Goal: Find specific fact: Find specific fact

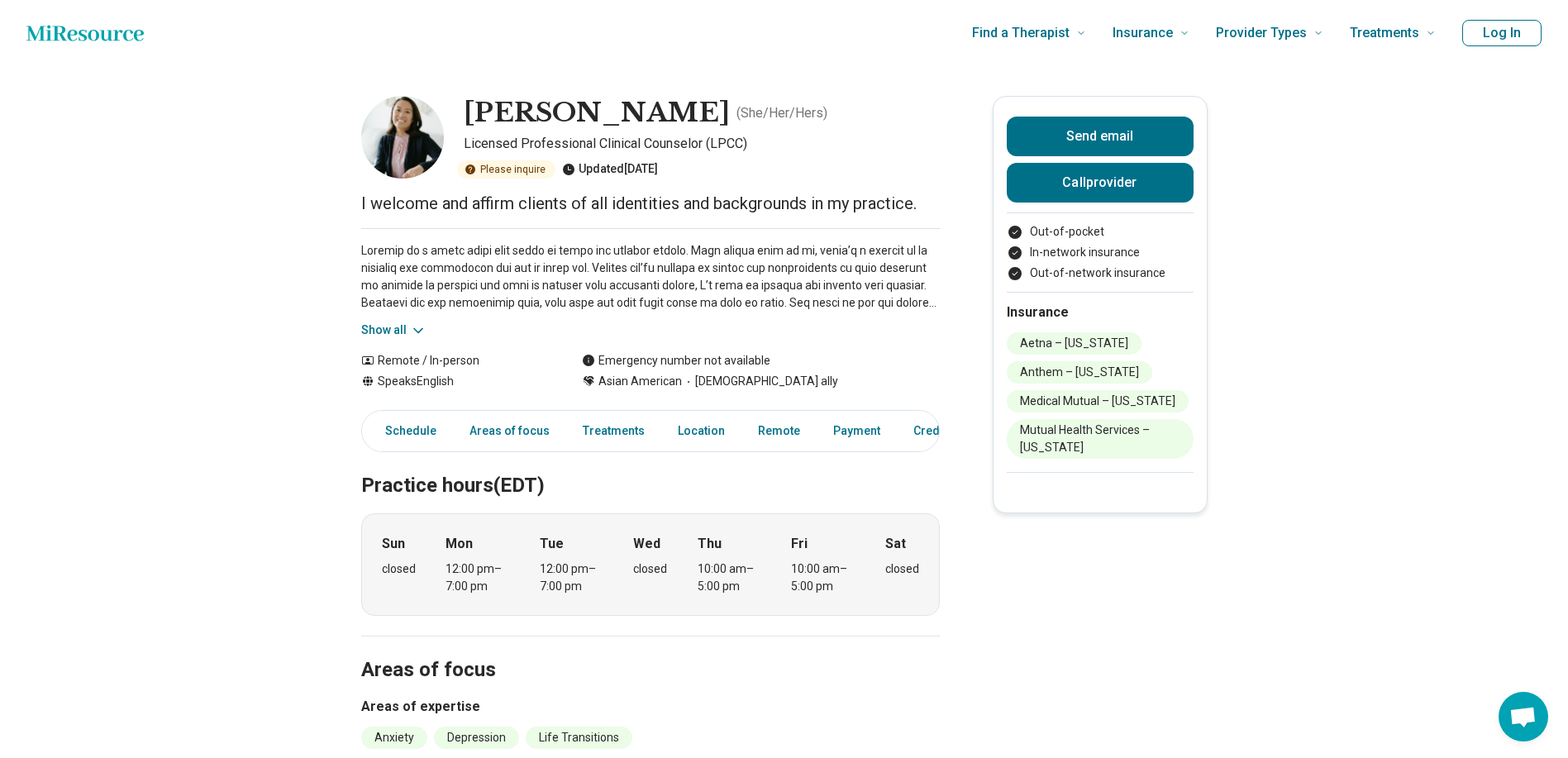
click at [395, 334] on button "Show all" at bounding box center [393, 329] width 65 height 17
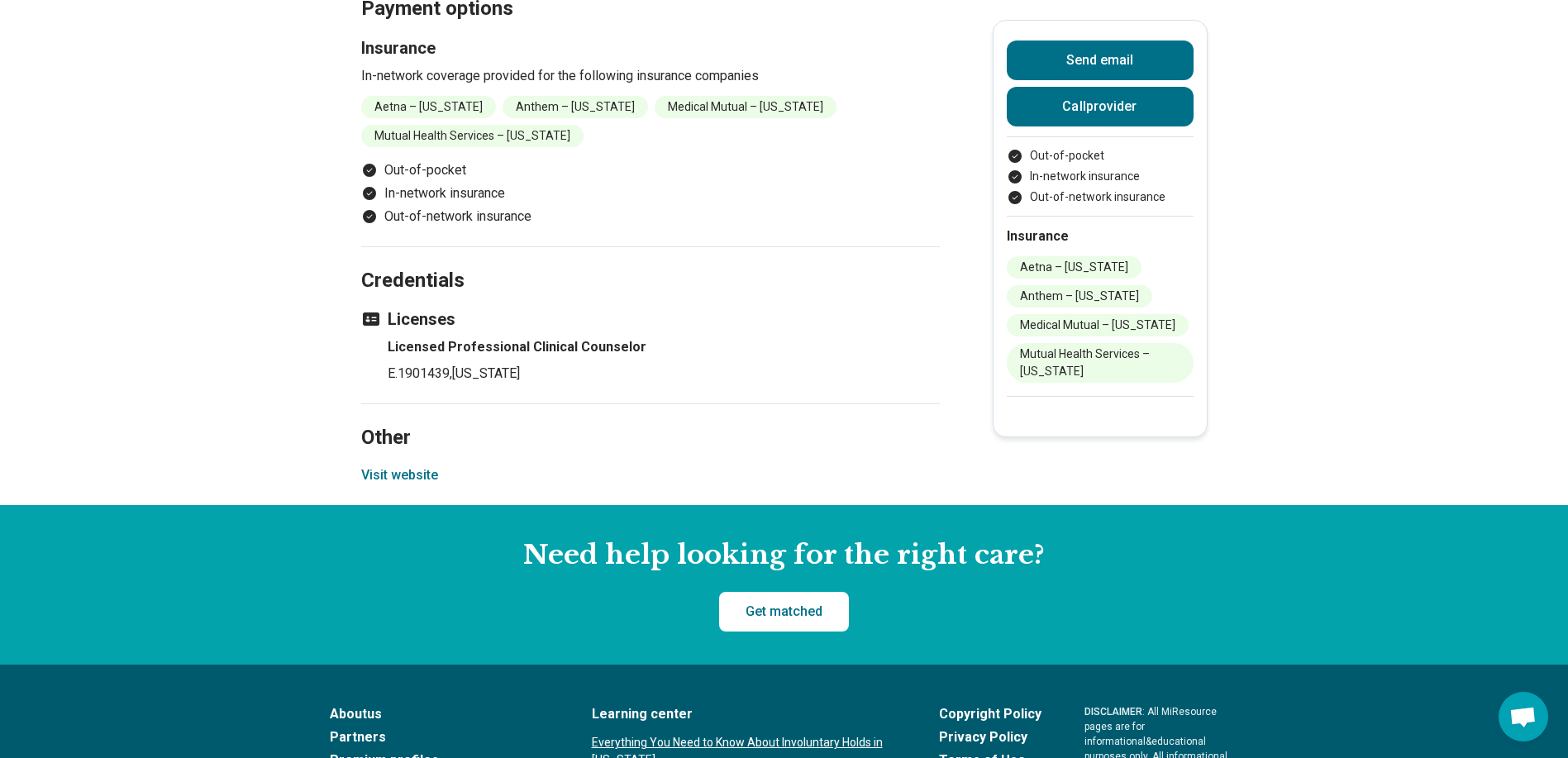
scroll to position [1570, 0]
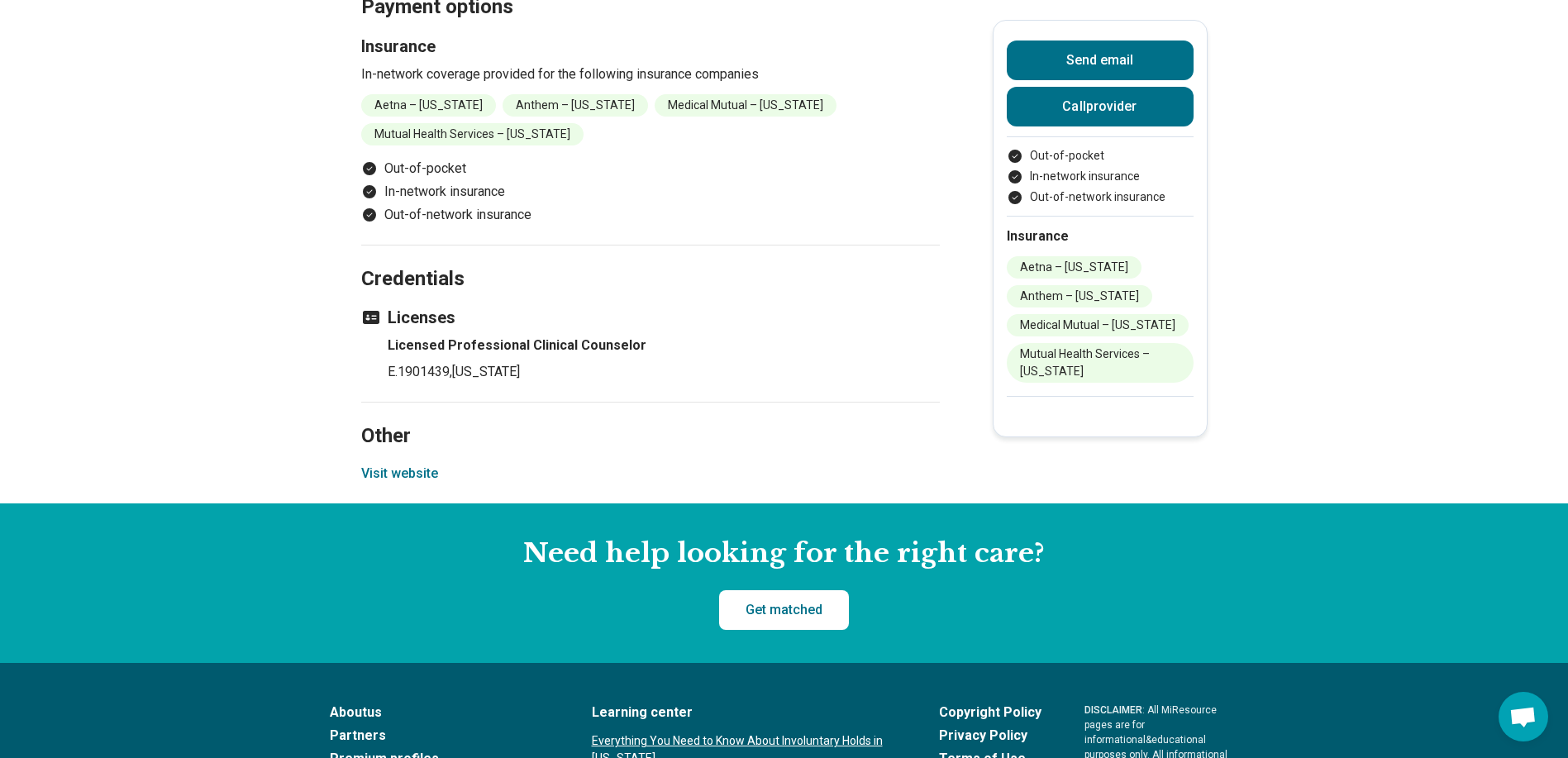
click at [383, 464] on button "Visit website" at bounding box center [399, 474] width 77 height 20
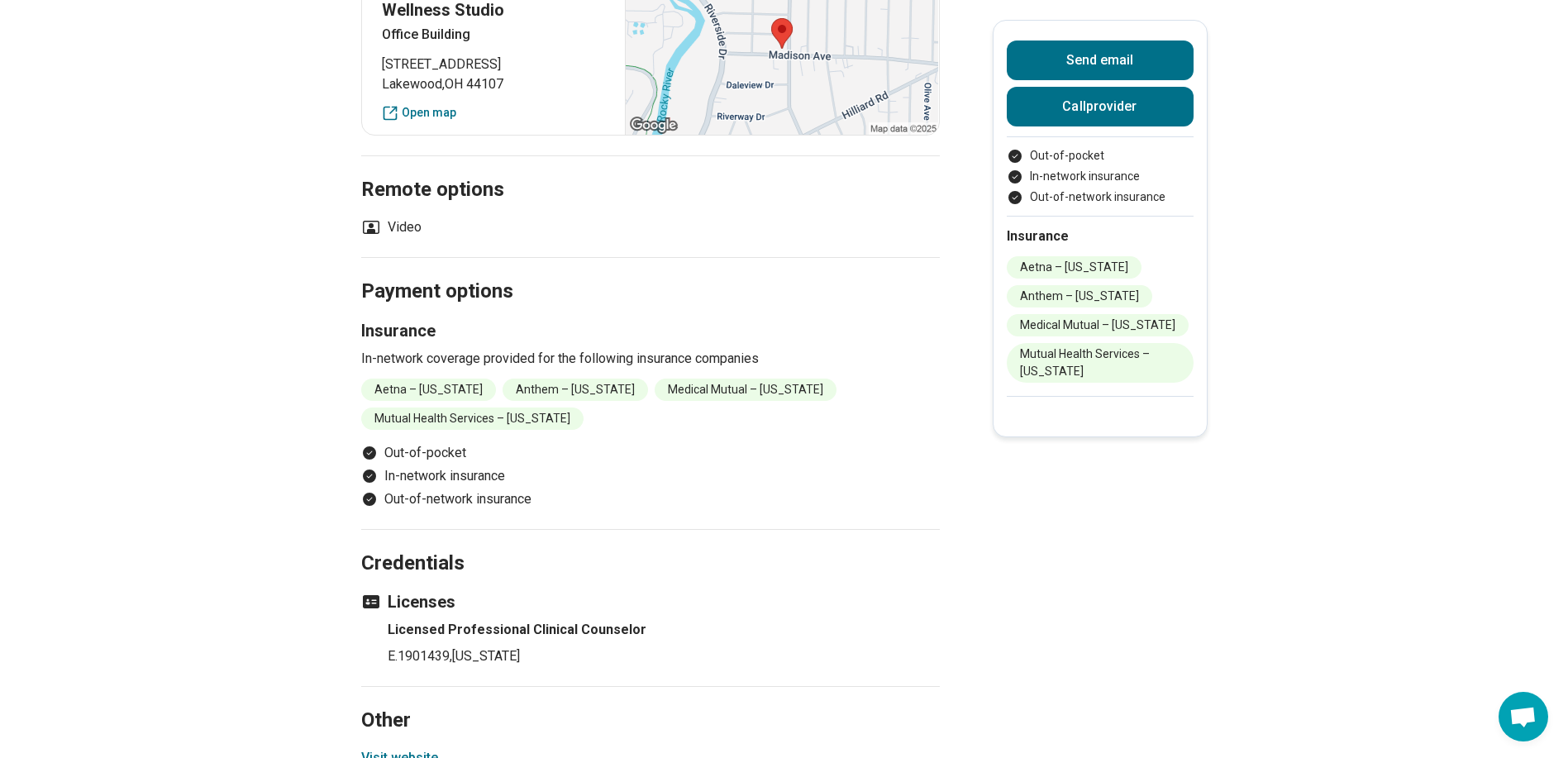
scroll to position [1323, 0]
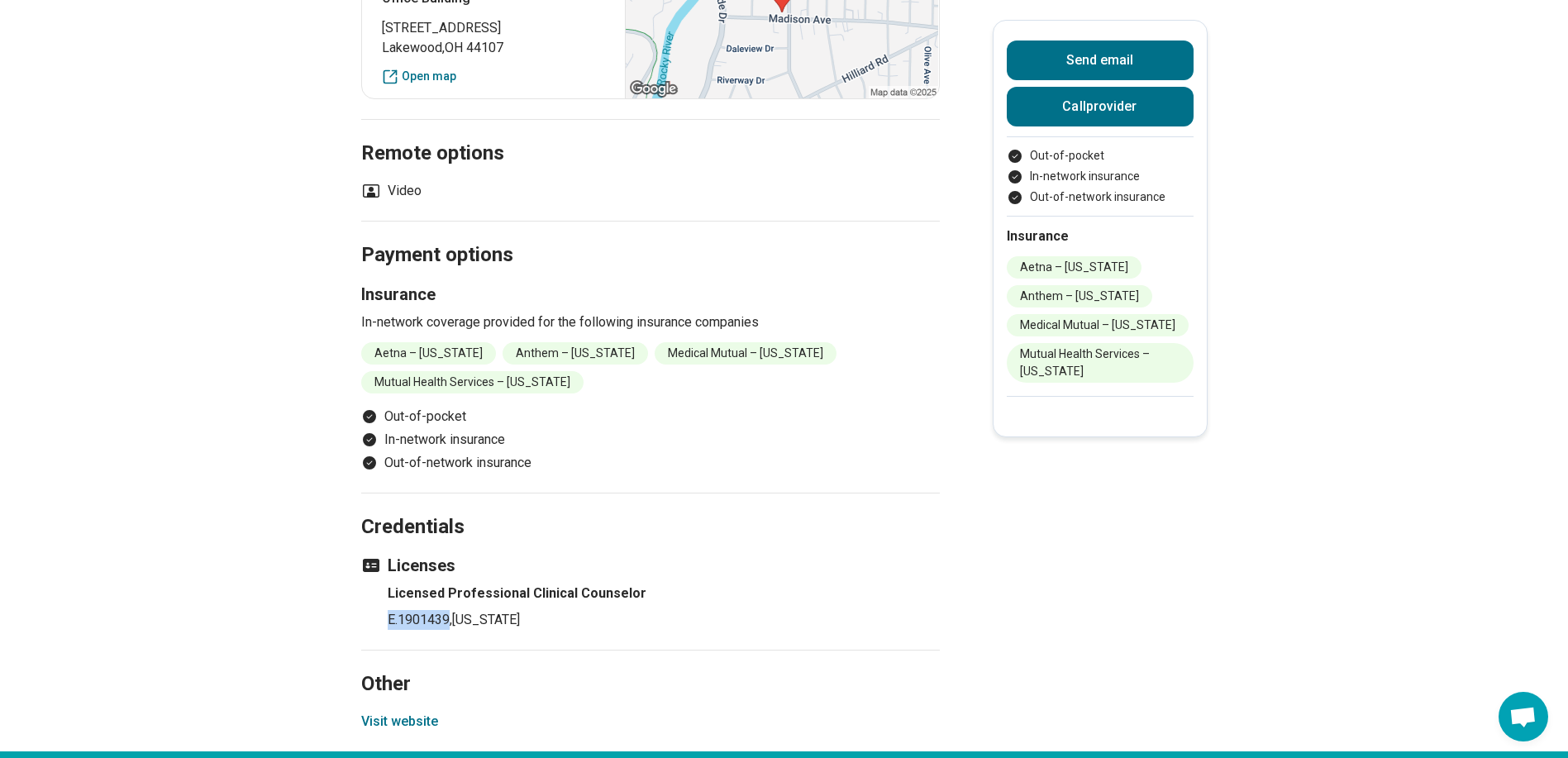
drag, startPoint x: 456, startPoint y: 591, endPoint x: 392, endPoint y: 588, distance: 64.1
click at [392, 588] on ul "Licensed Professional Clinical Counselor E.1901439 , Ohio" at bounding box center [650, 606] width 578 height 46
copy p "E.1901439"
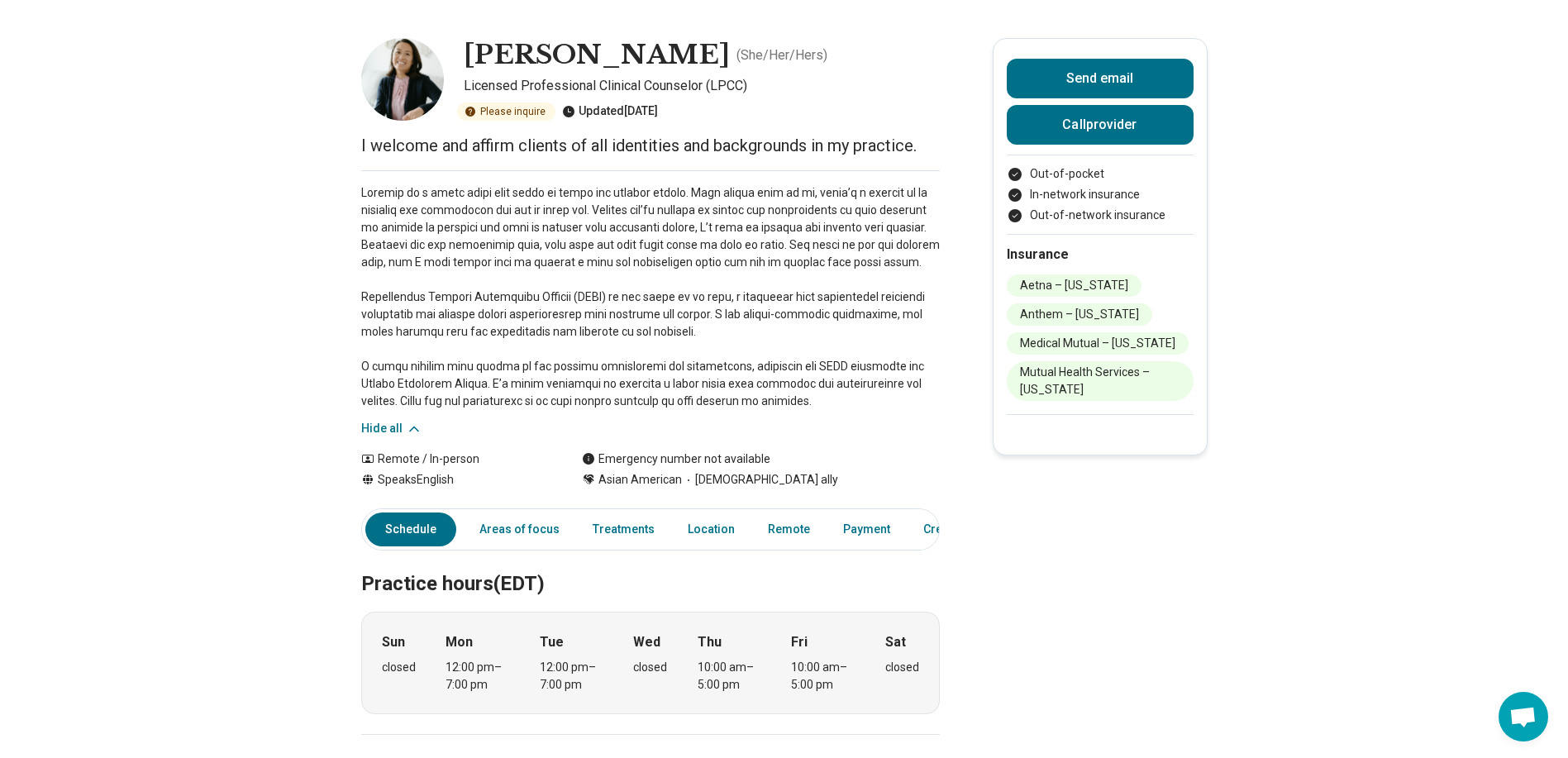
scroll to position [0, 0]
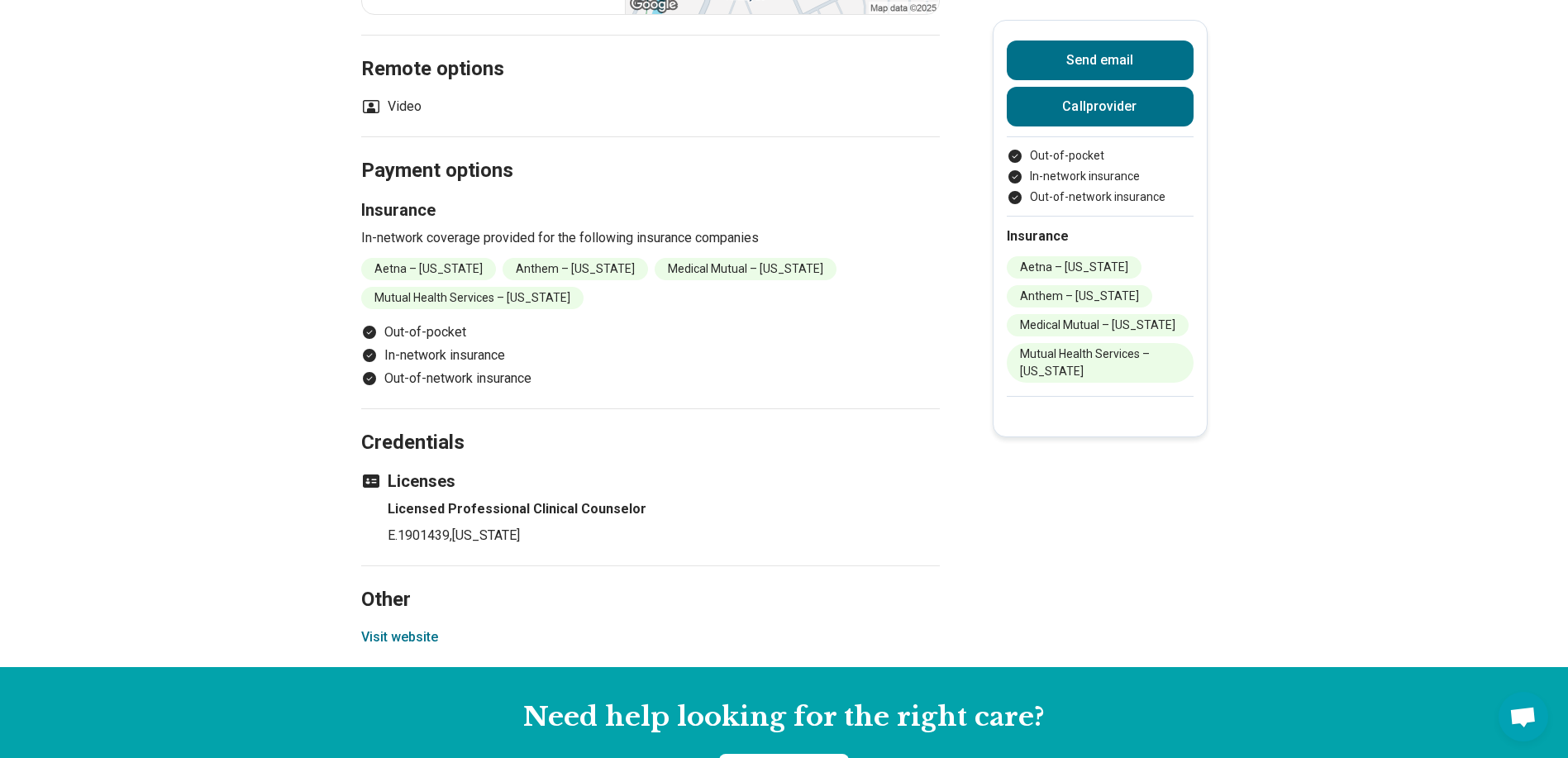
scroll to position [1488, 0]
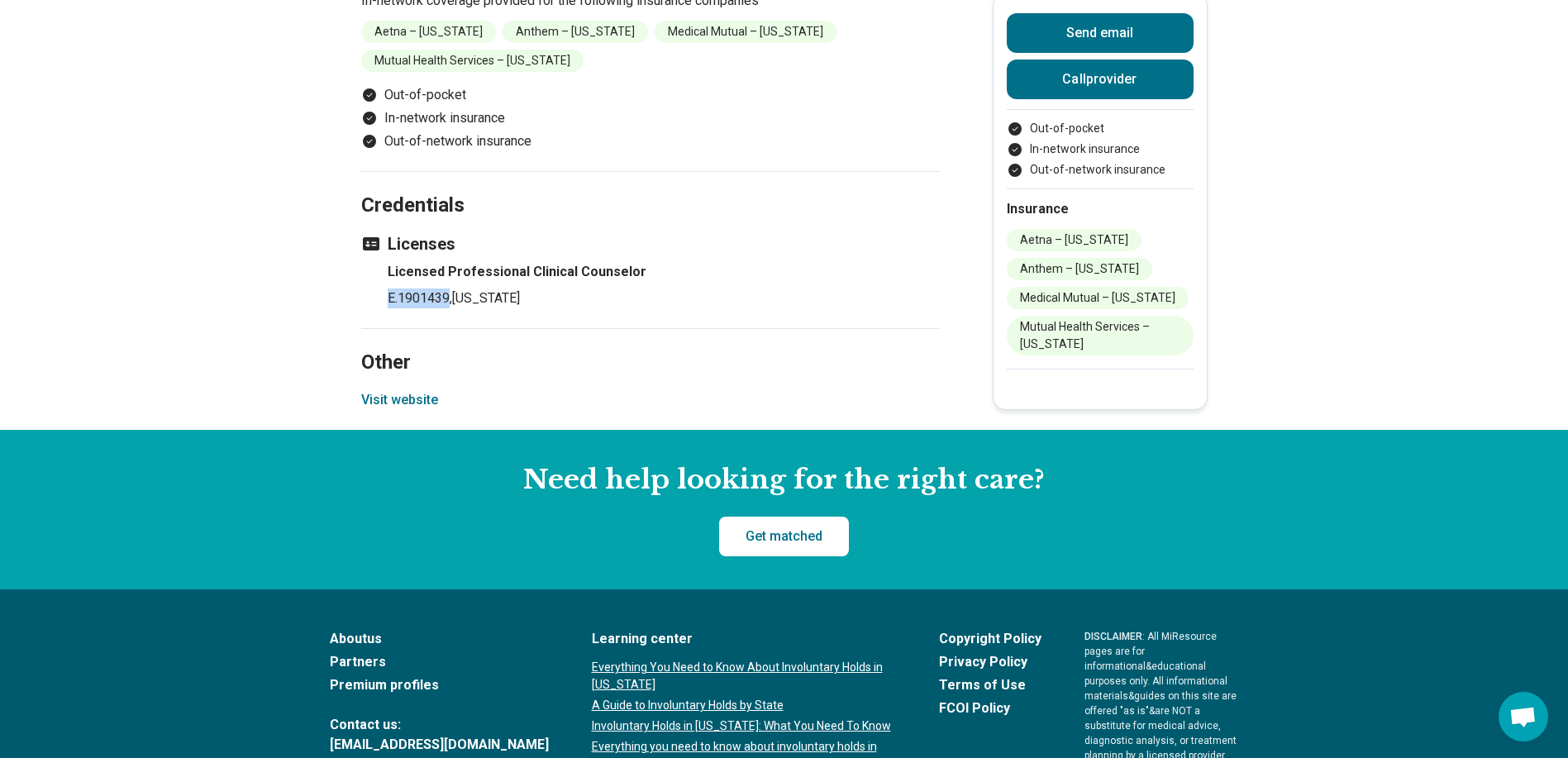
drag, startPoint x: 456, startPoint y: 267, endPoint x: 384, endPoint y: 271, distance: 72.1
click at [384, 271] on ul "Licensed Professional Clinical Counselor E.1901439 , Ohio" at bounding box center [650, 284] width 578 height 46
copy p "E.1901439"
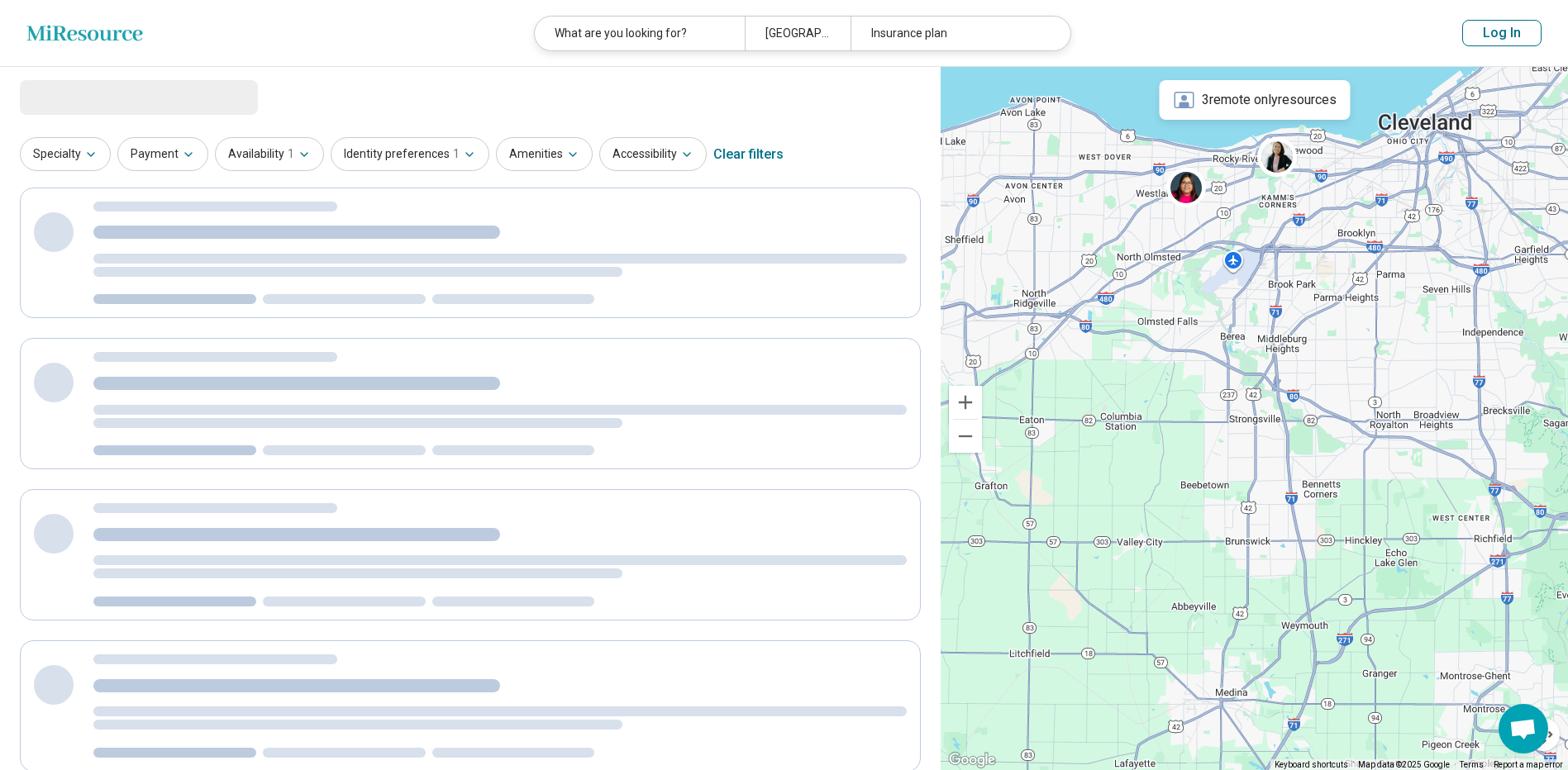
select select "***"
